Goal: Check status: Check status

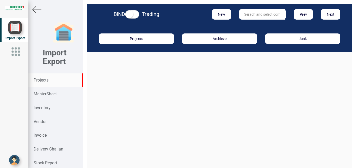
click at [41, 81] on strong "Projects" at bounding box center [41, 79] width 15 height 5
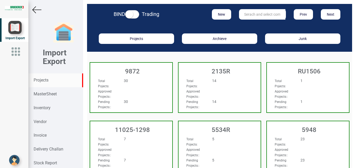
click at [243, 16] on input "text" at bounding box center [262, 14] width 46 height 10
type input "10510"
click at [245, 26] on strong "10510" at bounding box center [250, 25] width 10 height 4
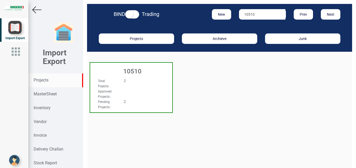
click at [151, 75] on div "10510" at bounding box center [131, 70] width 82 height 15
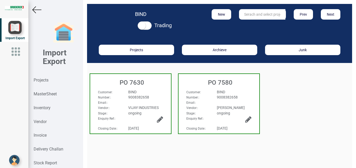
click at [154, 90] on div "BIND" at bounding box center [145, 91] width 43 height 5
